Goal: Navigation & Orientation: Find specific page/section

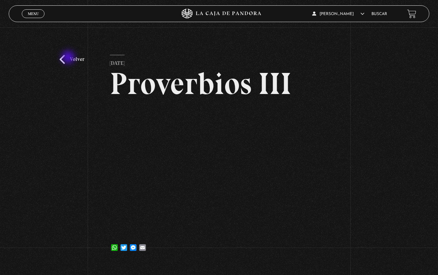
click at [70, 58] on link "Volver" at bounding box center [72, 59] width 25 height 9
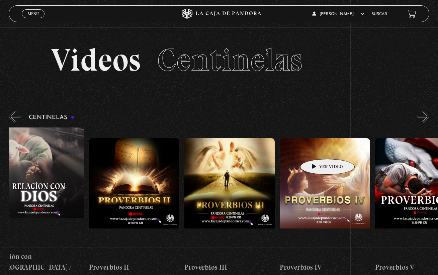
scroll to position [0, 0]
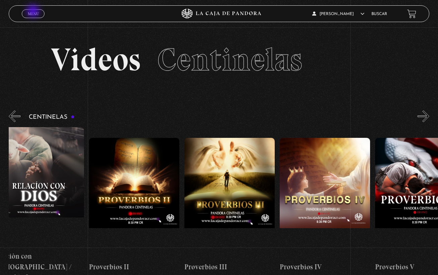
click at [34, 12] on span "Menu" at bounding box center [33, 14] width 11 height 4
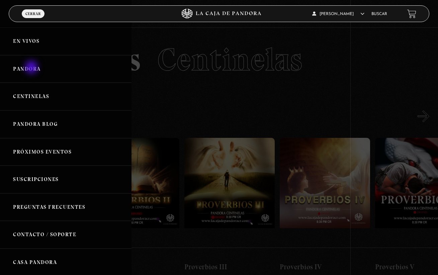
click at [32, 68] on link "Pandora" at bounding box center [66, 69] width 132 height 28
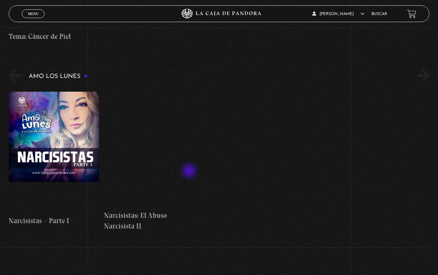
scroll to position [2578, 0]
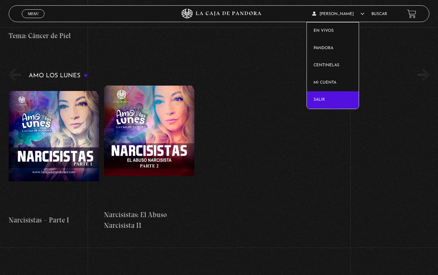
click at [335, 101] on link "Salir" at bounding box center [333, 99] width 52 height 17
